Goal: Task Accomplishment & Management: Use online tool/utility

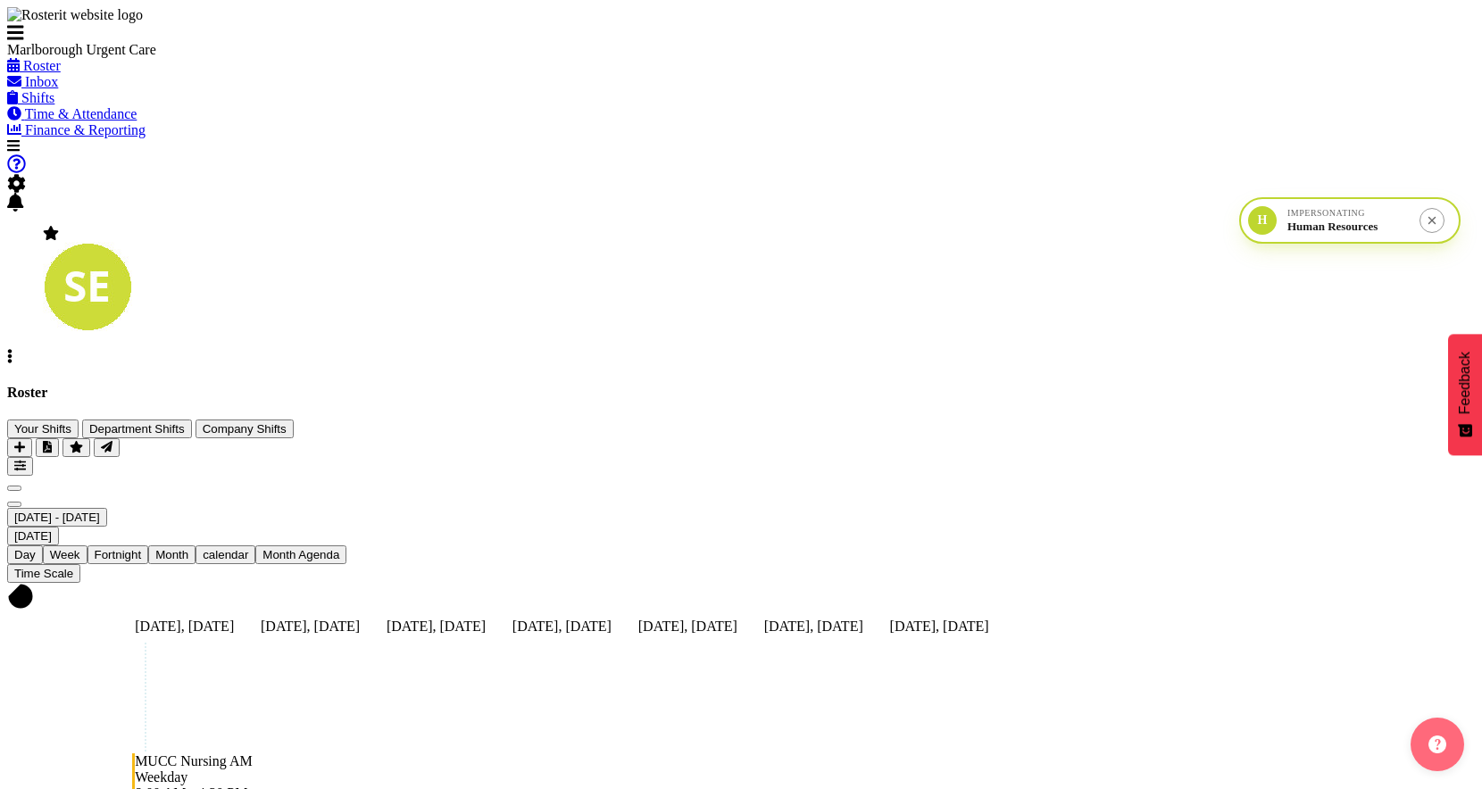
click at [120, 121] on span "Time & Attendance" at bounding box center [81, 113] width 112 height 15
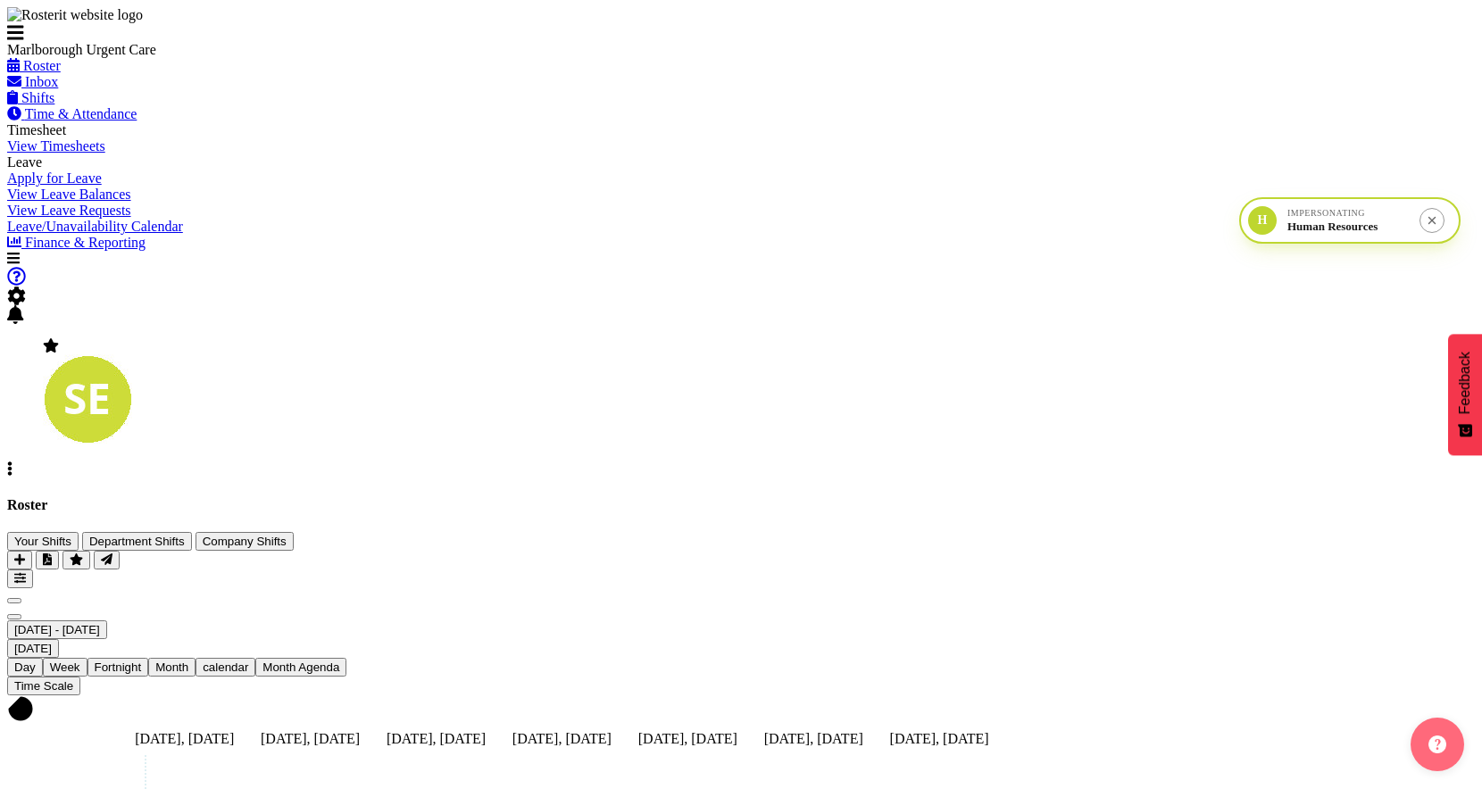
scroll to position [11, 0]
click at [107, 250] on link "Finance & Reporting" at bounding box center [76, 242] width 138 height 15
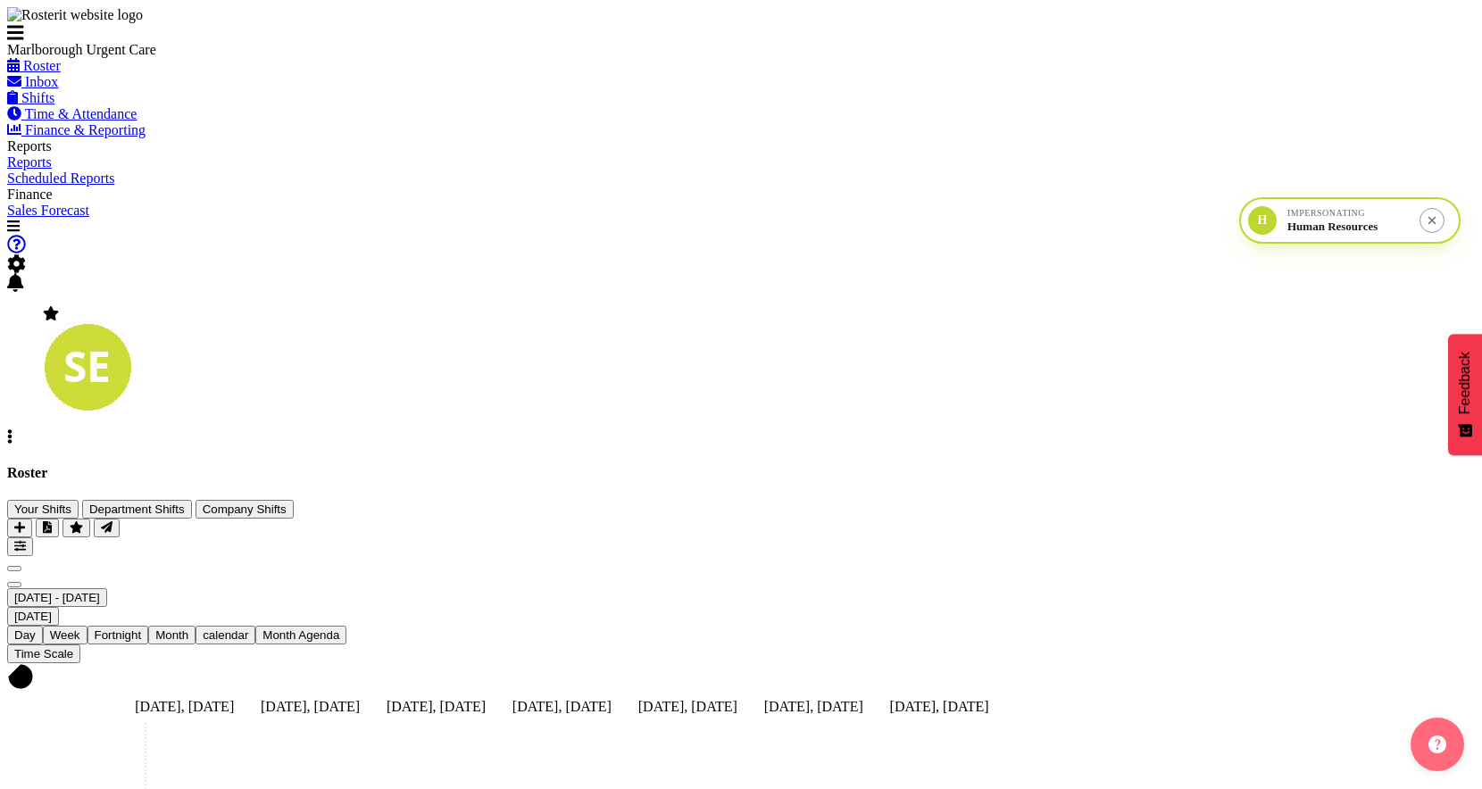
scroll to position [369, 0]
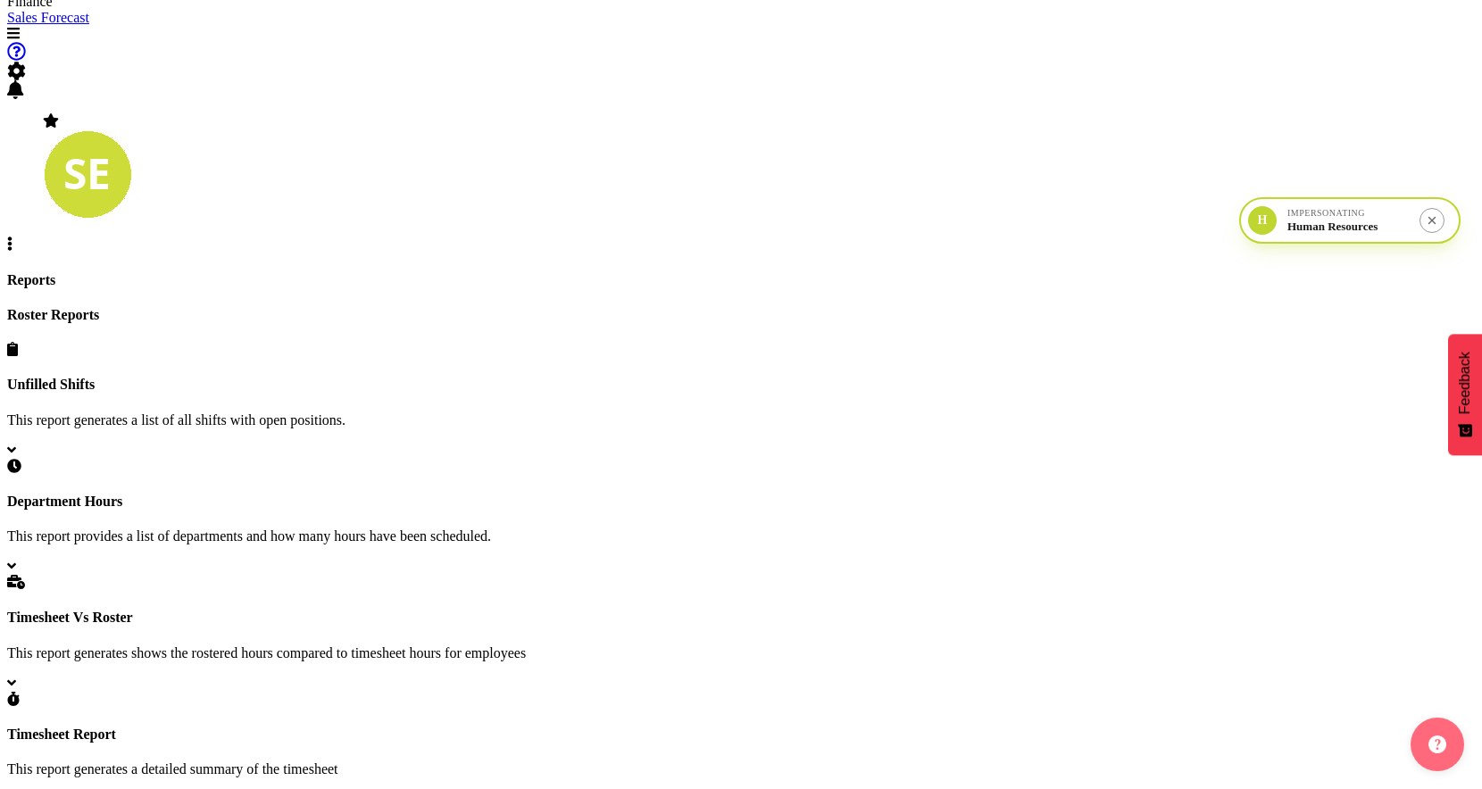
scroll to position [334, 0]
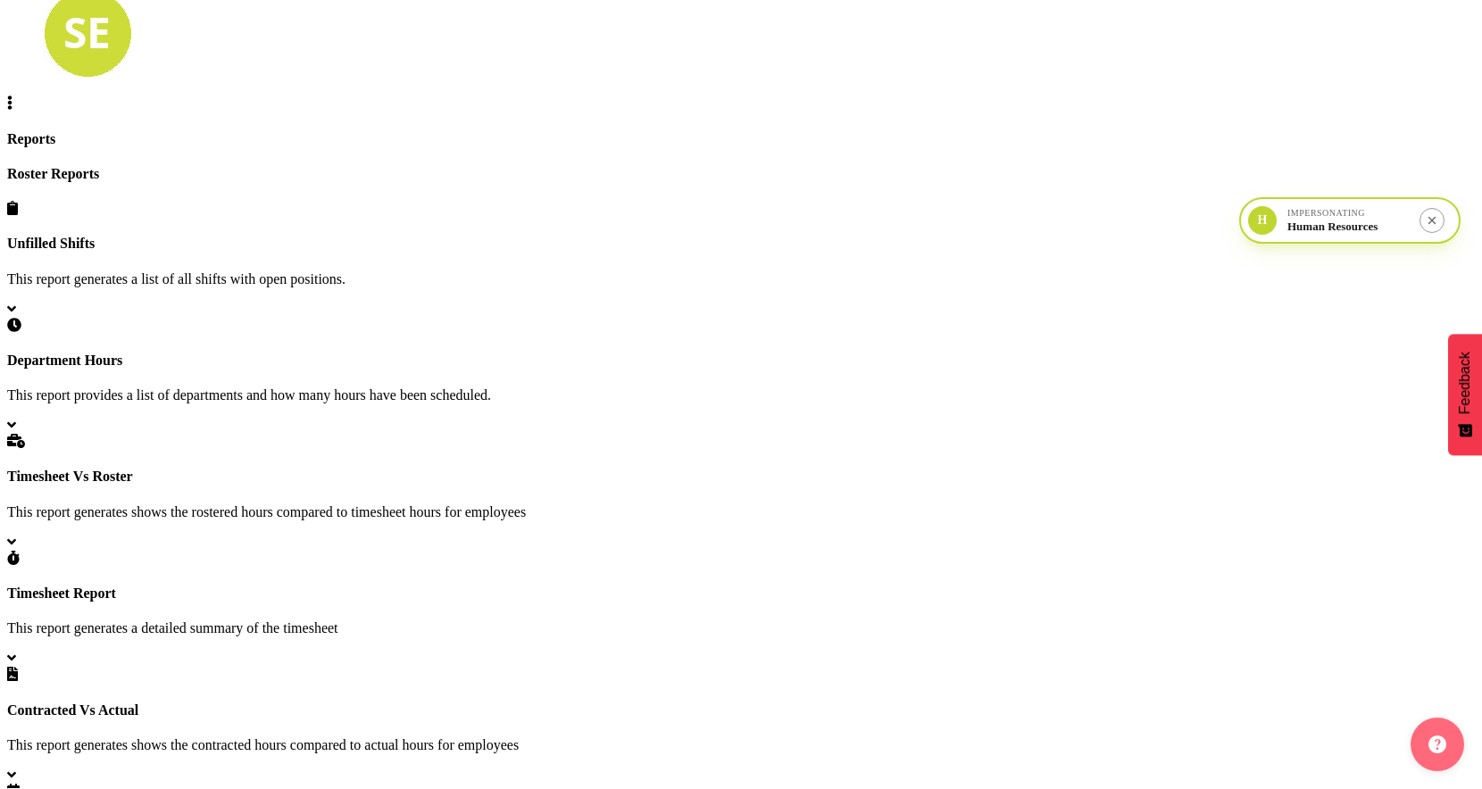
click at [557, 620] on p "This report generates a detailed summary of the timesheet" at bounding box center [740, 628] width 1467 height 16
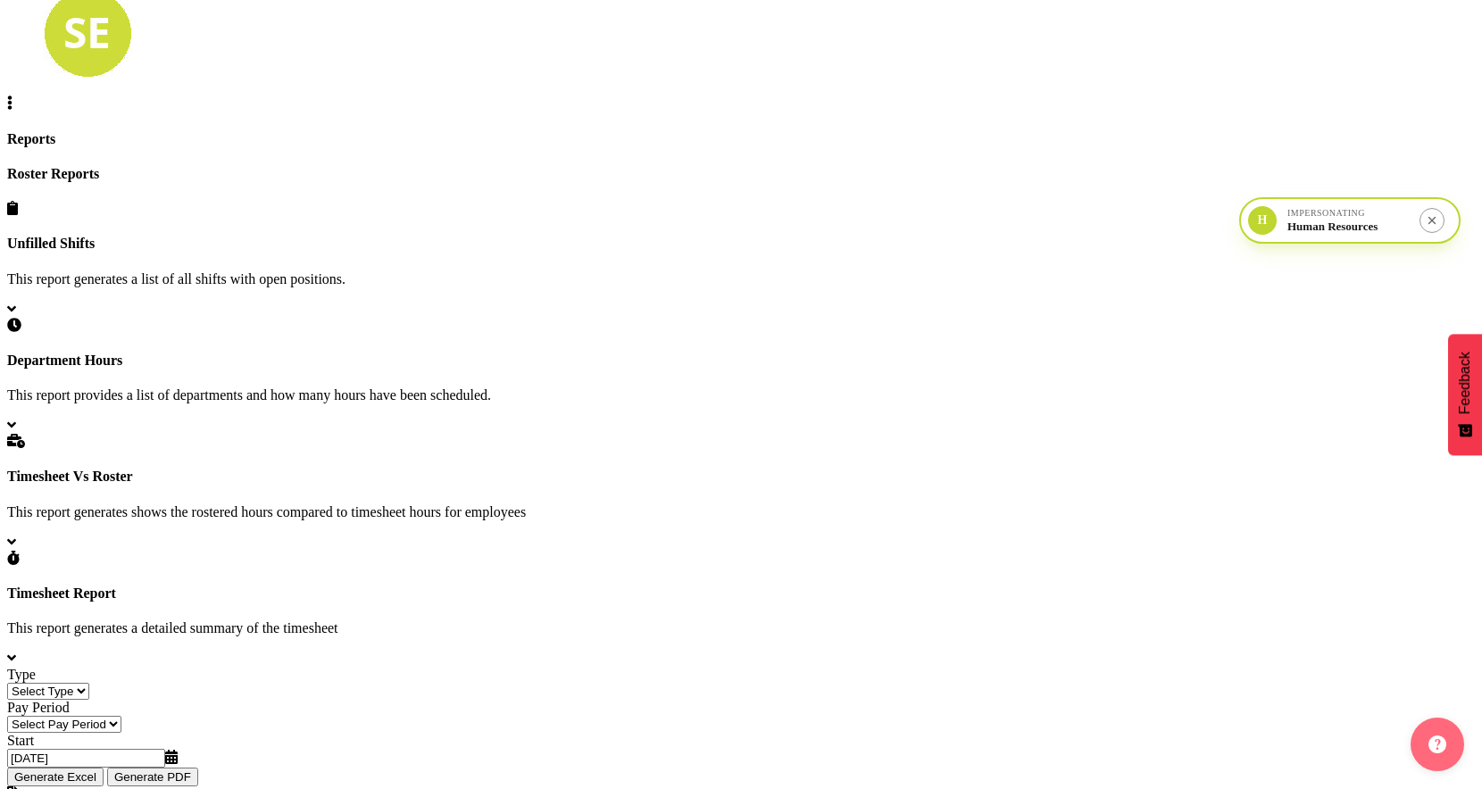
click at [89, 683] on select "Select Type Summary Detailed" at bounding box center [48, 691] width 82 height 17
select select "detailed"
click at [89, 683] on select "Select Type Summary Detailed" at bounding box center [48, 691] width 82 height 17
click at [121, 716] on select "Select Pay Period Fortnightly" at bounding box center [64, 724] width 114 height 17
select select "188"
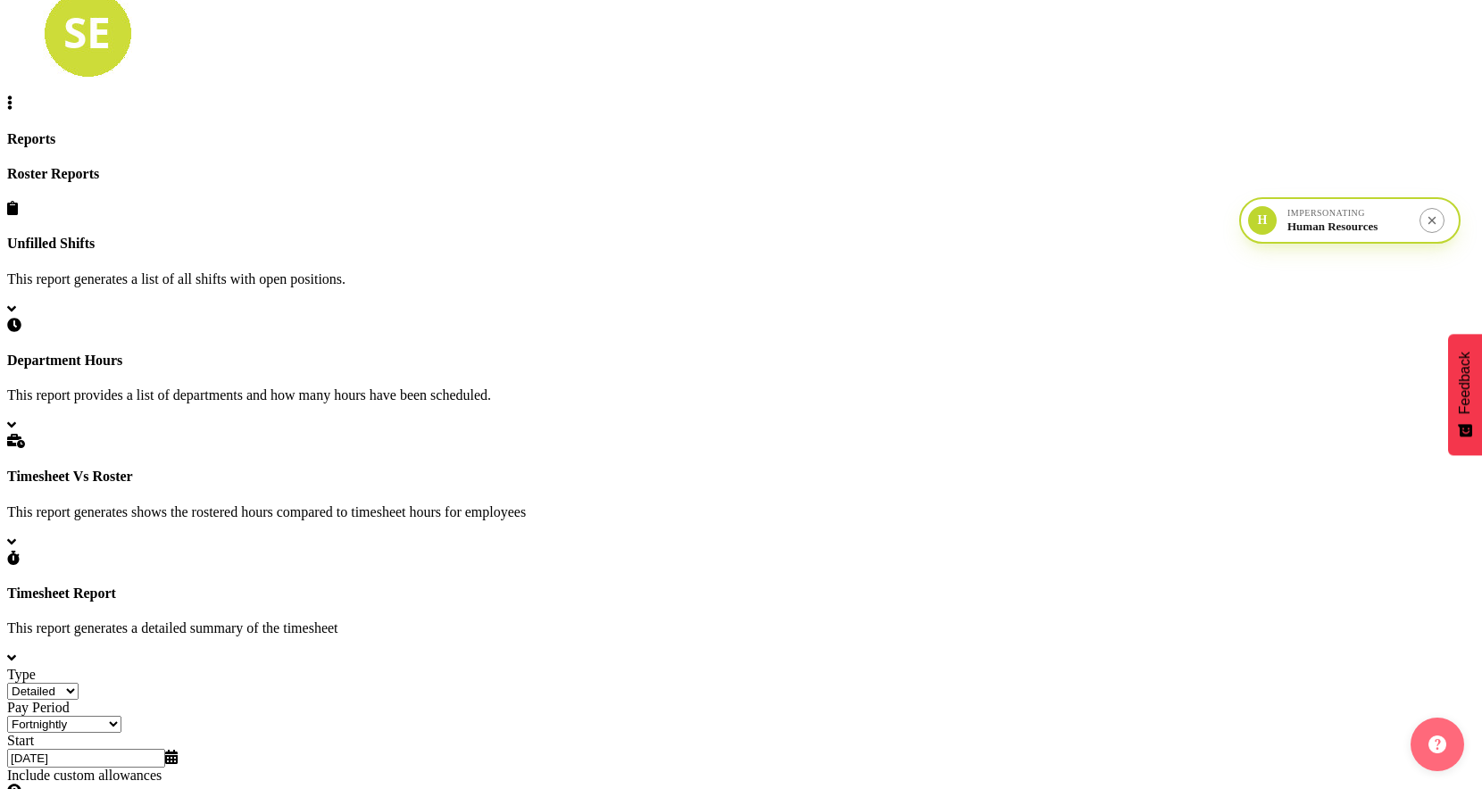
click at [121, 716] on select "Select Pay Period Fortnightly" at bounding box center [64, 724] width 114 height 17
click at [165, 749] on input "[DATE]" at bounding box center [86, 758] width 158 height 19
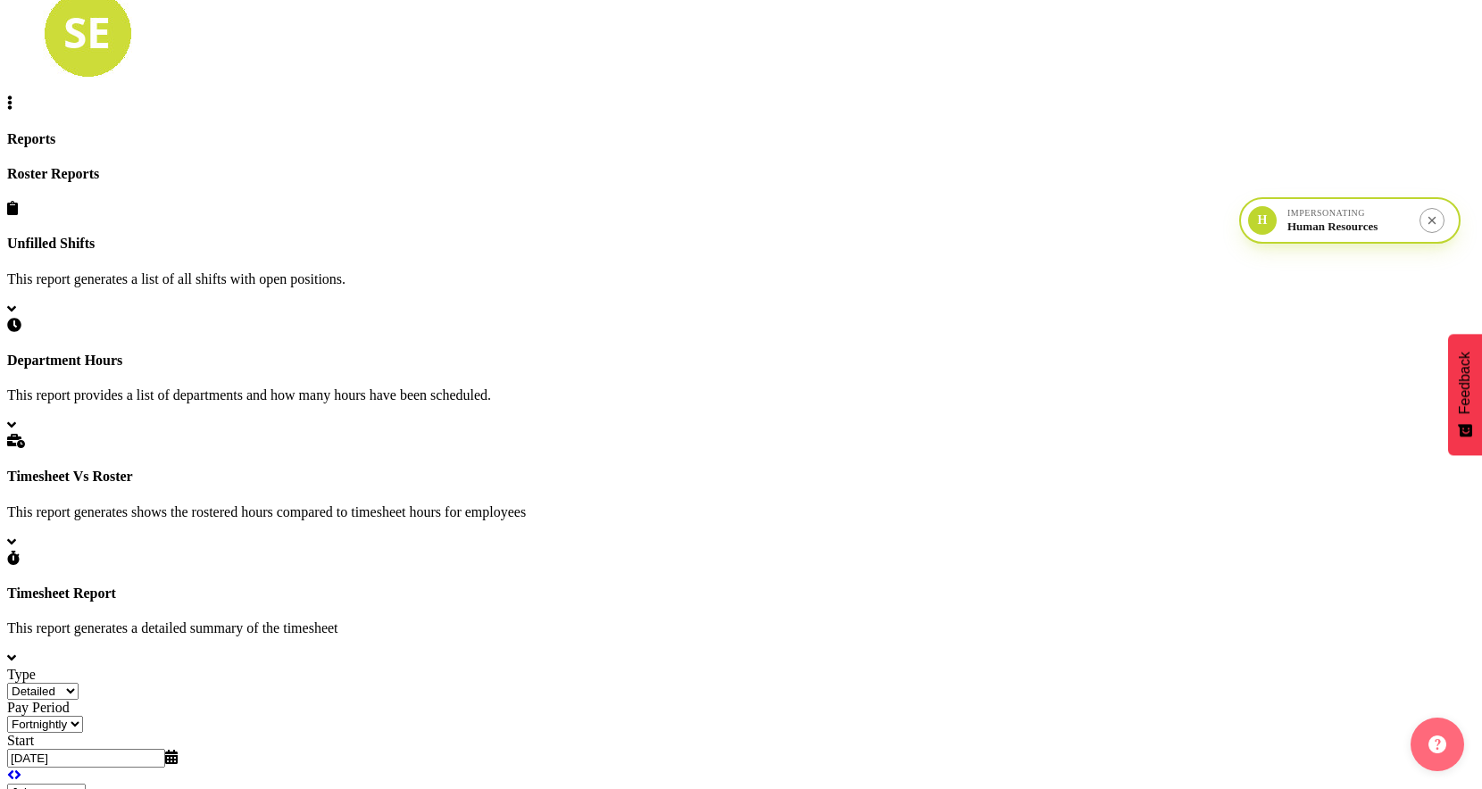
click at [1058, 586] on div "Timesheet Report This report generates a detailed summary of the timesheet" at bounding box center [740, 611] width 1467 height 51
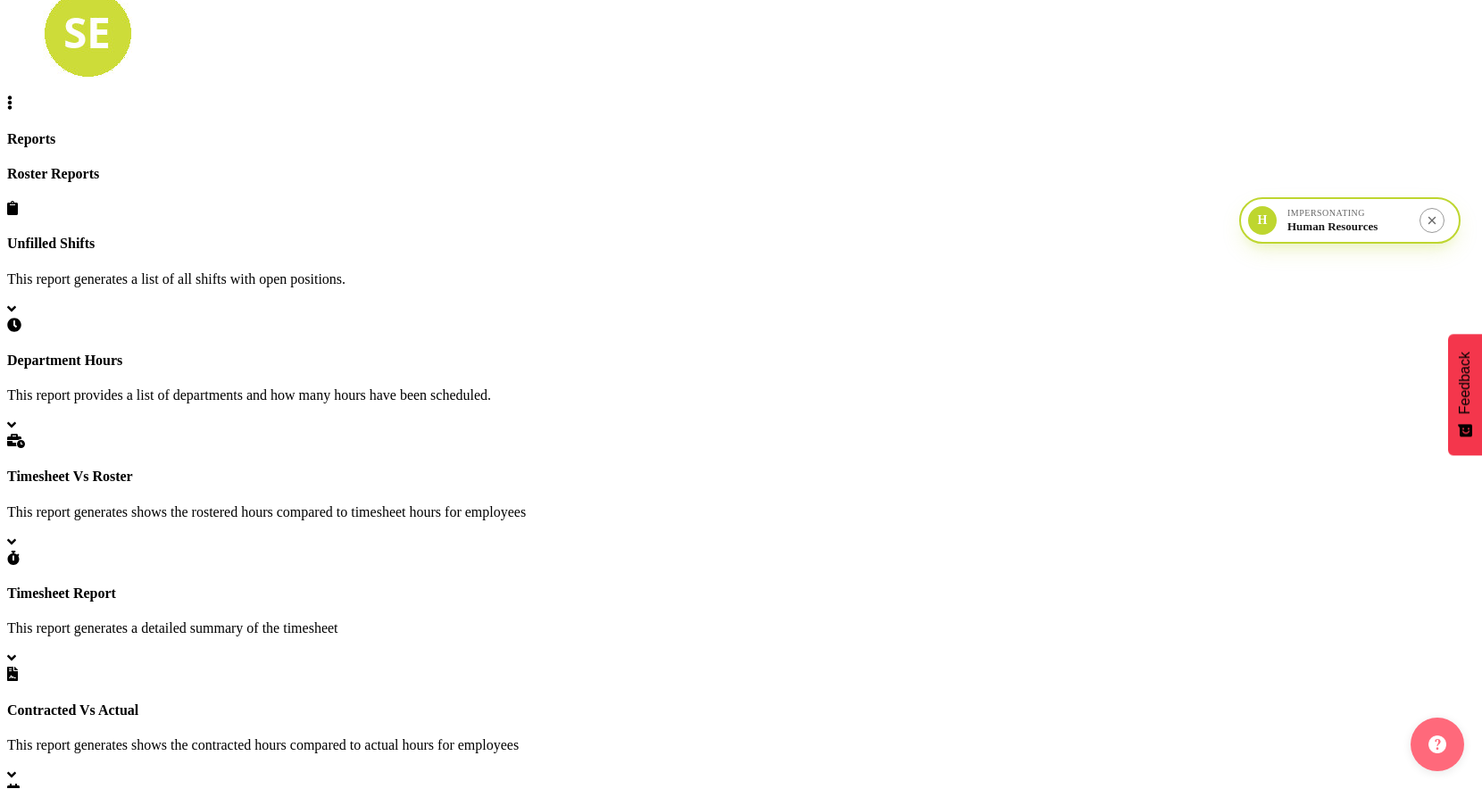
click at [990, 620] on p "This report generates a detailed summary of the timesheet" at bounding box center [740, 628] width 1467 height 16
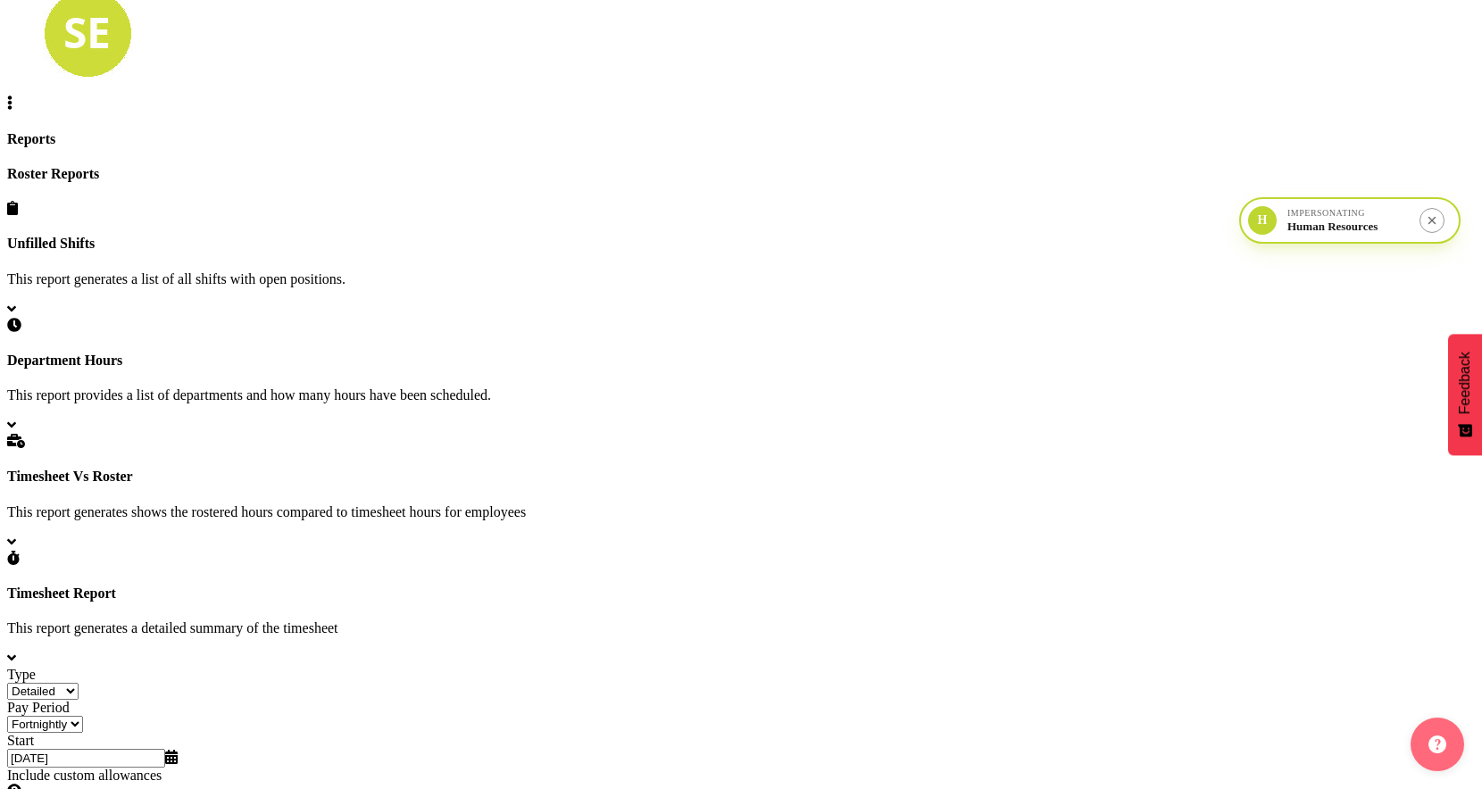
click at [165, 749] on input "[DATE]" at bounding box center [86, 758] width 158 height 19
click at [86, 784] on select "January February March April May June July August September October November De…" at bounding box center [46, 792] width 79 height 17
